Goal: Information Seeking & Learning: Learn about a topic

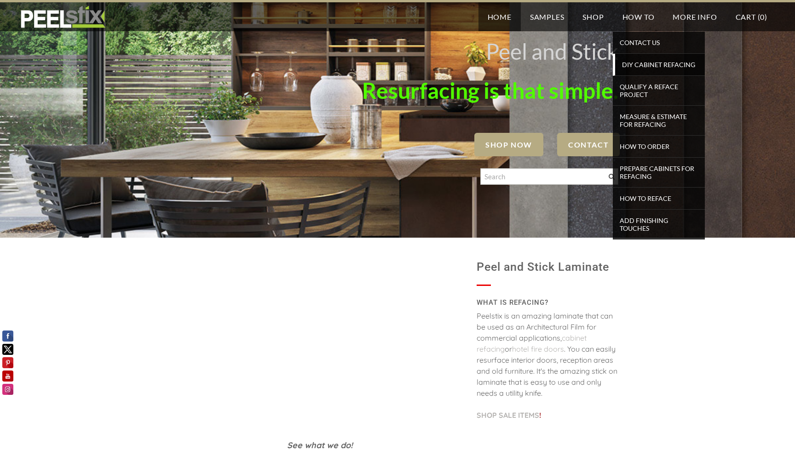
click at [642, 62] on span "DIY Cabinet Refacing" at bounding box center [659, 64] width 85 height 12
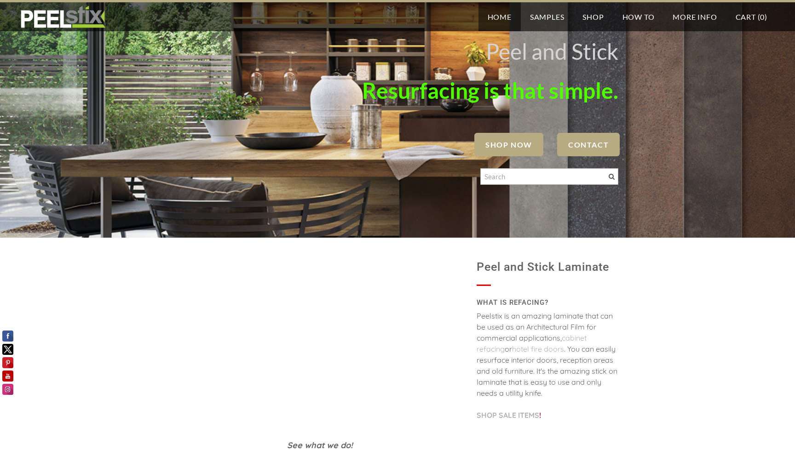
scroll to position [15, 0]
